Goal: Task Accomplishment & Management: Manage account settings

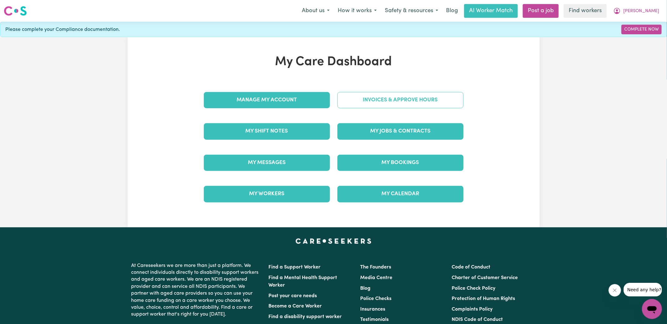
click at [371, 102] on link "Invoices & Approve Hours" at bounding box center [400, 100] width 126 height 16
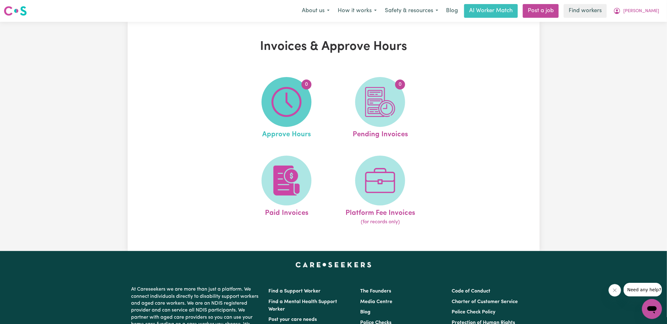
click at [272, 109] on img at bounding box center [286, 102] width 30 height 30
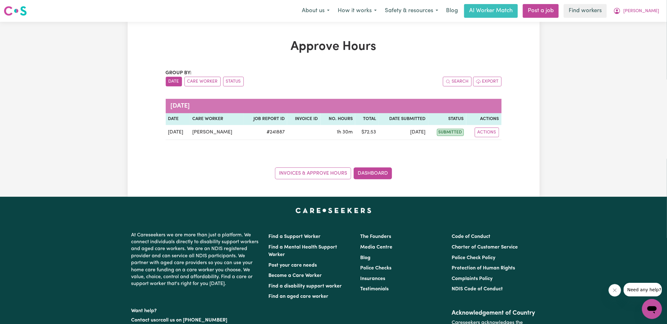
click at [420, 51] on h1 "Approve Hours" at bounding box center [334, 46] width 336 height 15
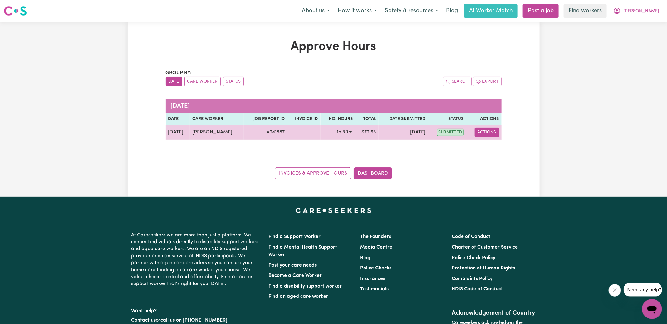
click at [485, 128] on button "Actions" at bounding box center [486, 133] width 24 height 10
drag, startPoint x: 497, startPoint y: 135, endPoint x: 506, endPoint y: 143, distance: 12.4
click at [506, 143] on link "View Job Report" at bounding box center [502, 146] width 53 height 12
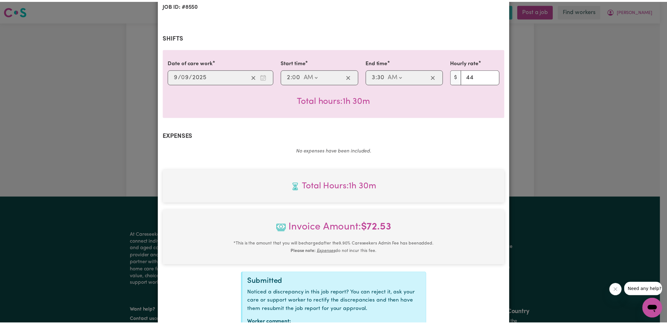
scroll to position [164, 0]
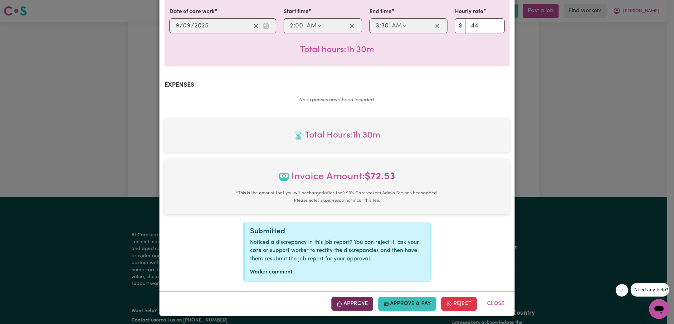
click at [361, 299] on button "Approve" at bounding box center [352, 304] width 42 height 14
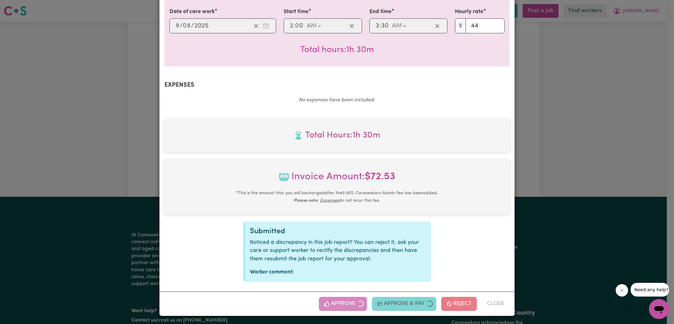
click at [583, 120] on div "Job Report # 241887 - [PERSON_NAME] Summary Job report # 241887 Client name: [P…" at bounding box center [337, 162] width 674 height 324
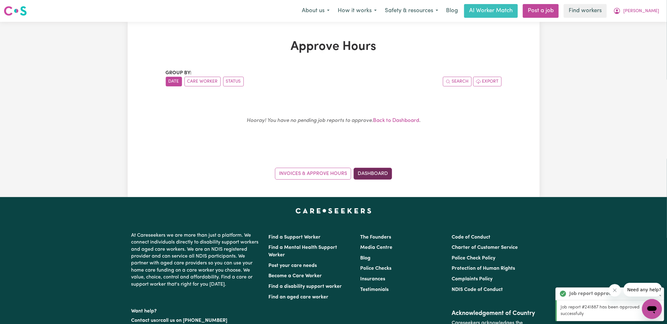
click at [370, 171] on link "Dashboard" at bounding box center [372, 174] width 38 height 12
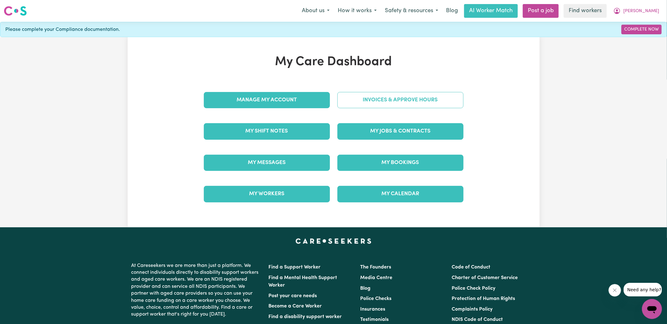
click at [380, 94] on link "Invoices & Approve Hours" at bounding box center [400, 100] width 126 height 16
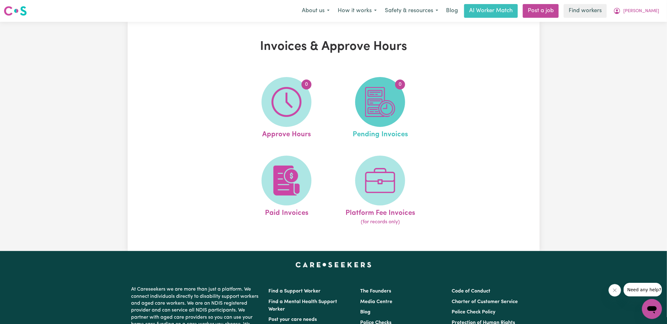
click at [383, 100] on img at bounding box center [380, 102] width 30 height 30
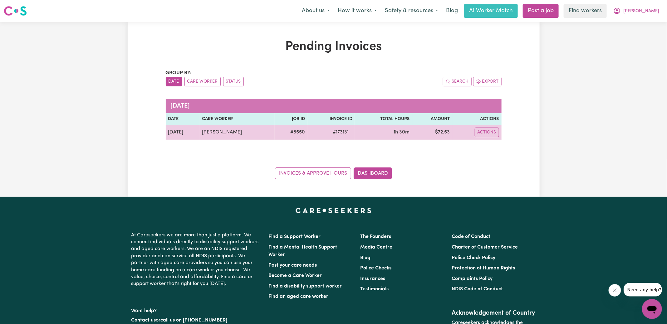
click at [334, 134] on span "# 173131" at bounding box center [340, 132] width 23 height 7
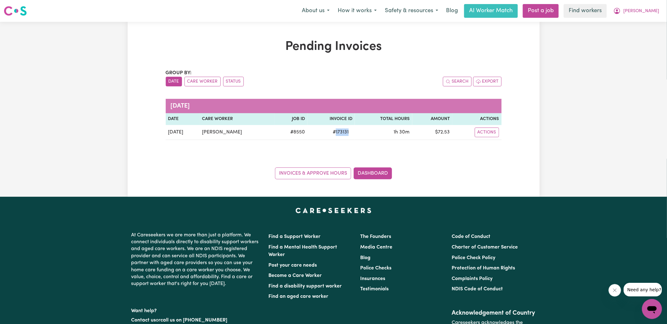
copy span "173131"
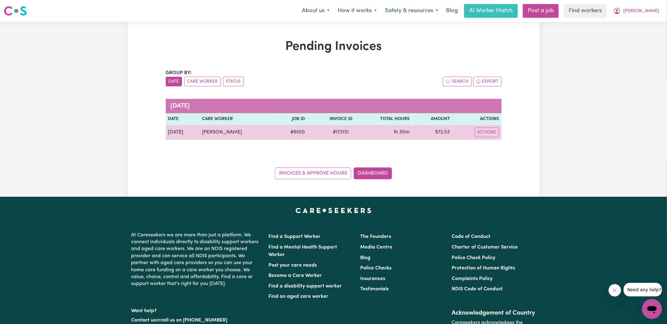
click at [441, 134] on td "$ 72.53" at bounding box center [432, 132] width 40 height 15
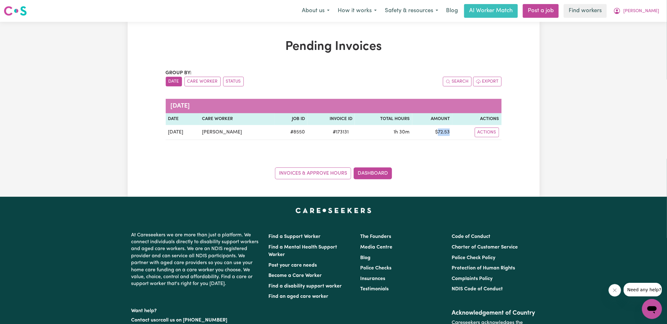
copy td "72.53"
click at [645, 12] on button "[PERSON_NAME]" at bounding box center [636, 10] width 54 height 13
click at [639, 38] on link "Logout" at bounding box center [637, 36] width 49 height 12
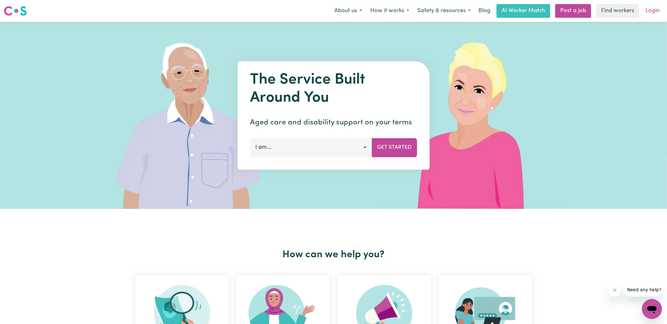
click at [653, 12] on link "Login" at bounding box center [652, 11] width 22 height 14
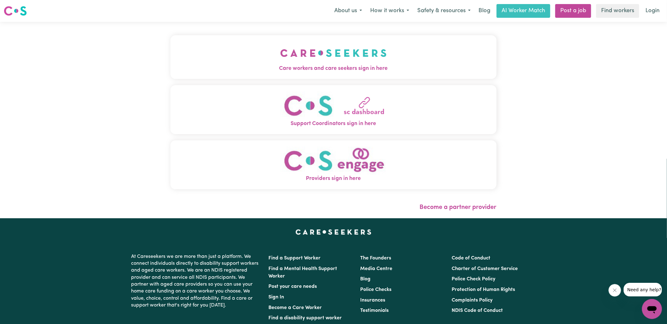
click at [337, 59] on img "Care workers and care seekers sign in here" at bounding box center [333, 52] width 106 height 23
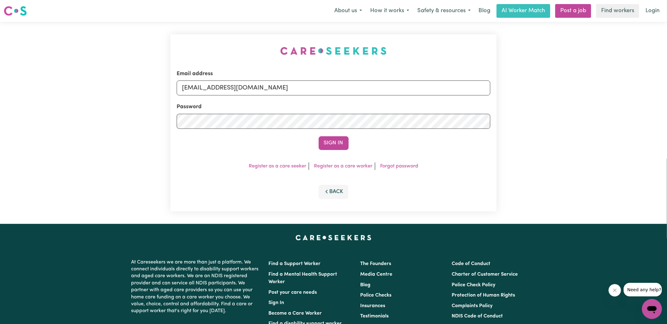
click at [144, 34] on div "Email address [EMAIL_ADDRESS][DOMAIN_NAME] Password Sign In Register as a care …" at bounding box center [333, 123] width 667 height 202
drag, startPoint x: 213, startPoint y: 88, endPoint x: 618, endPoint y: 129, distance: 407.3
click at [618, 129] on div "Email address [EMAIL_ADDRESS][DOMAIN_NAME] Password Sign In Register as a care …" at bounding box center [333, 123] width 667 height 202
type input "[EMAIL_ADDRESS][DOMAIN_NAME]"
click at [318, 136] on button "Sign In" at bounding box center [333, 143] width 30 height 14
